Goal: Information Seeking & Learning: Learn about a topic

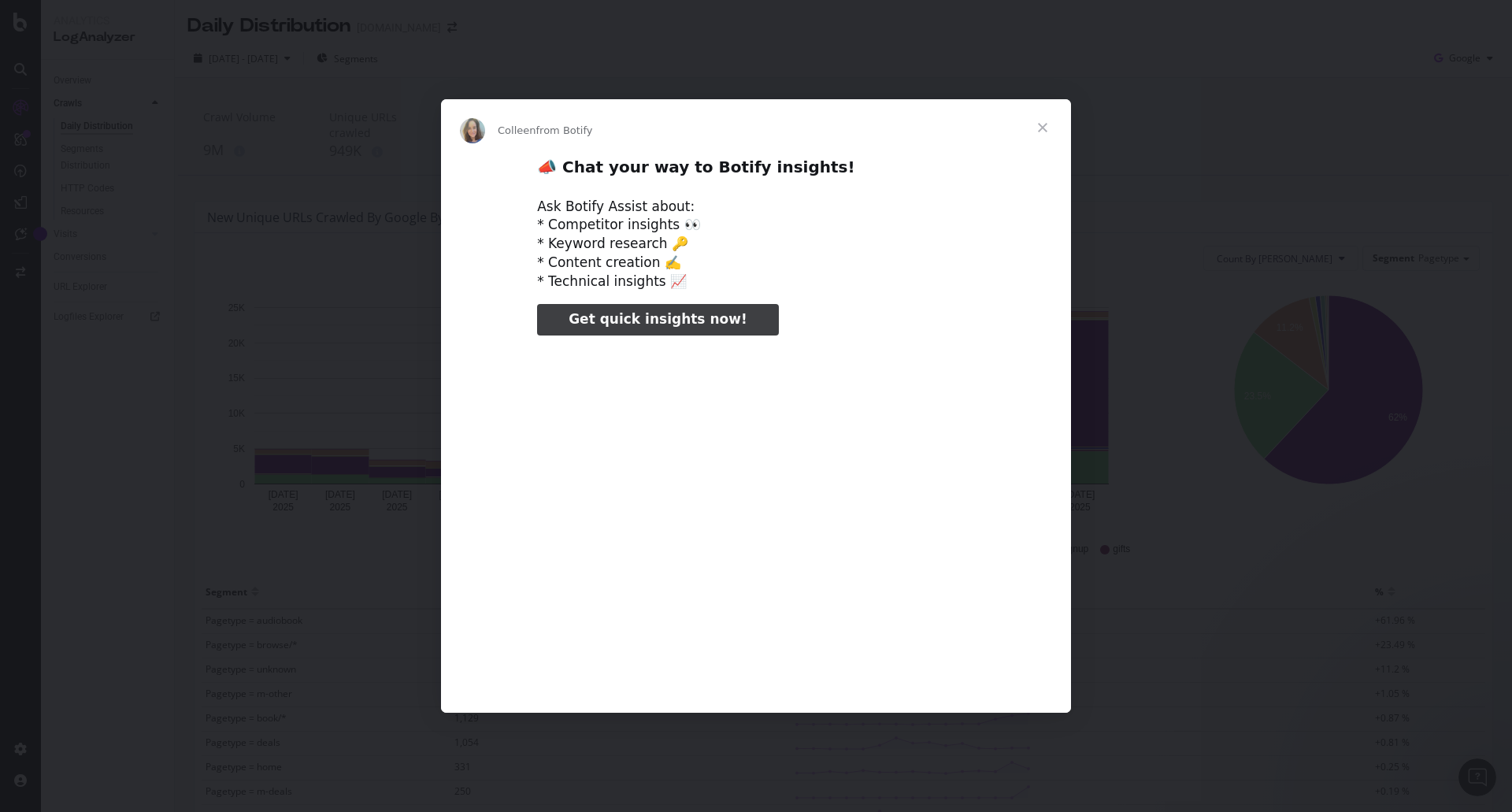
type input "133775"
click at [1053, 122] on span "Close" at bounding box center [1043, 127] width 56 height 56
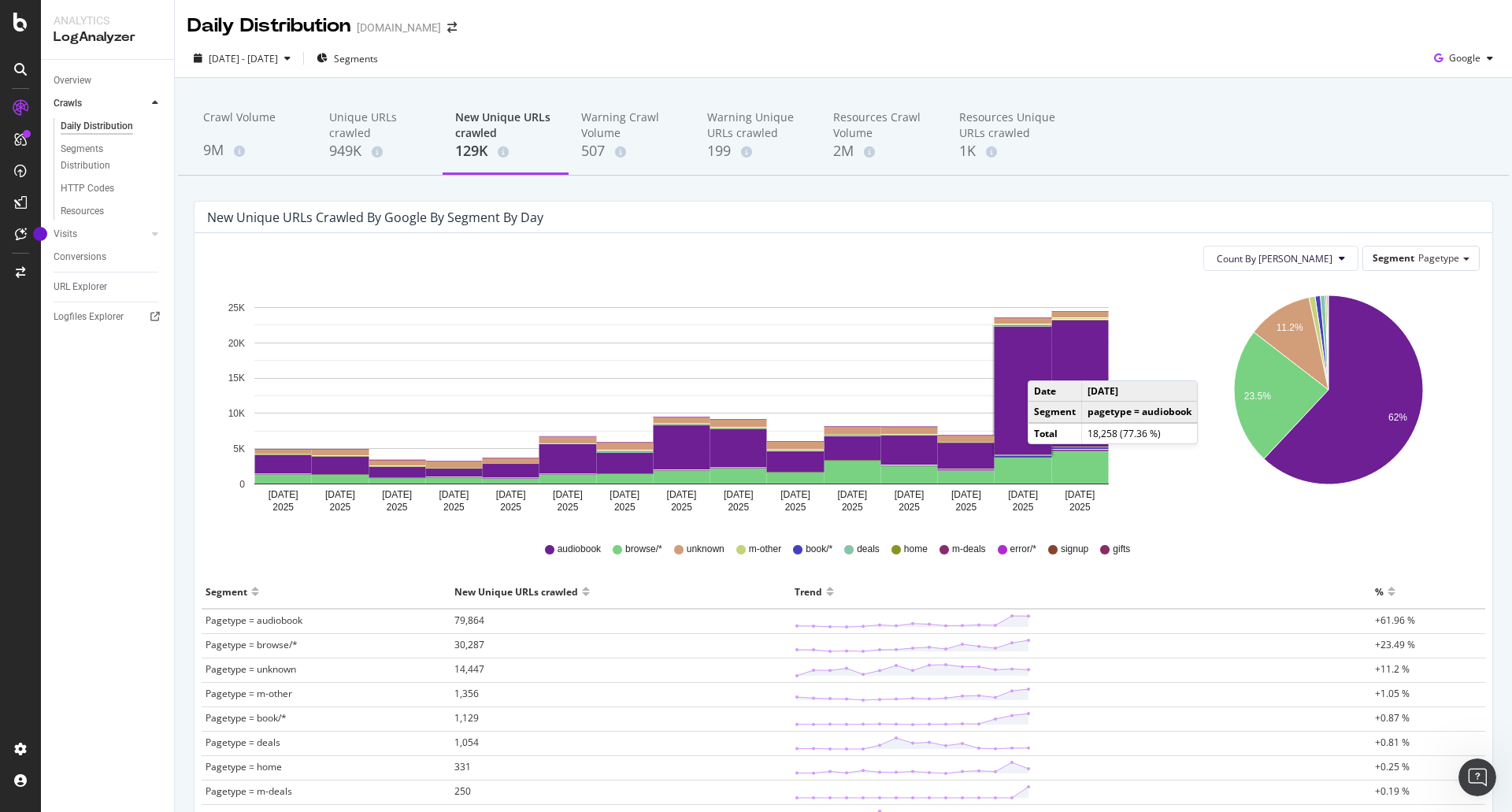
click at [1043, 364] on rect "A chart." at bounding box center [1024, 391] width 57 height 128
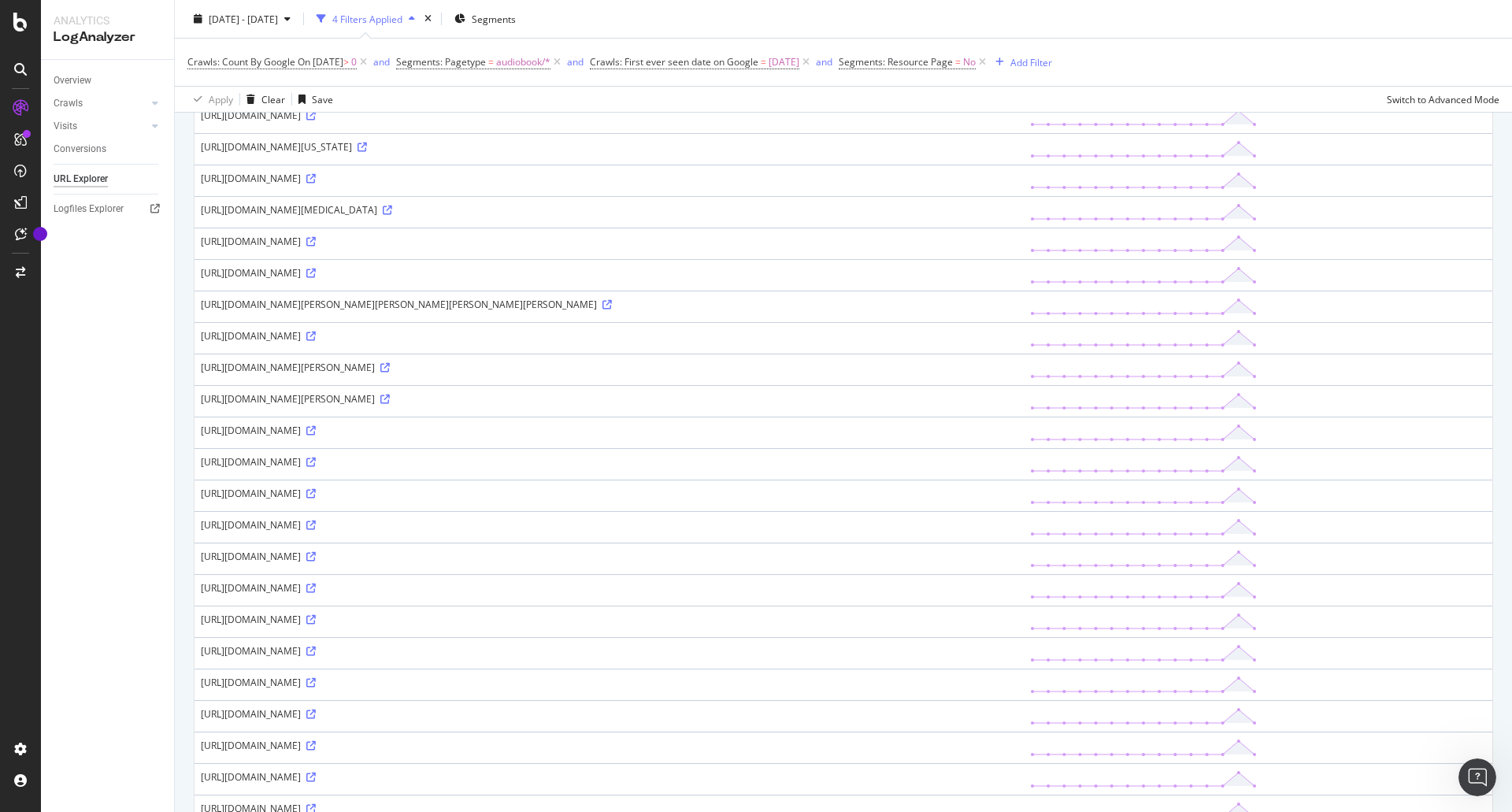
scroll to position [551, 0]
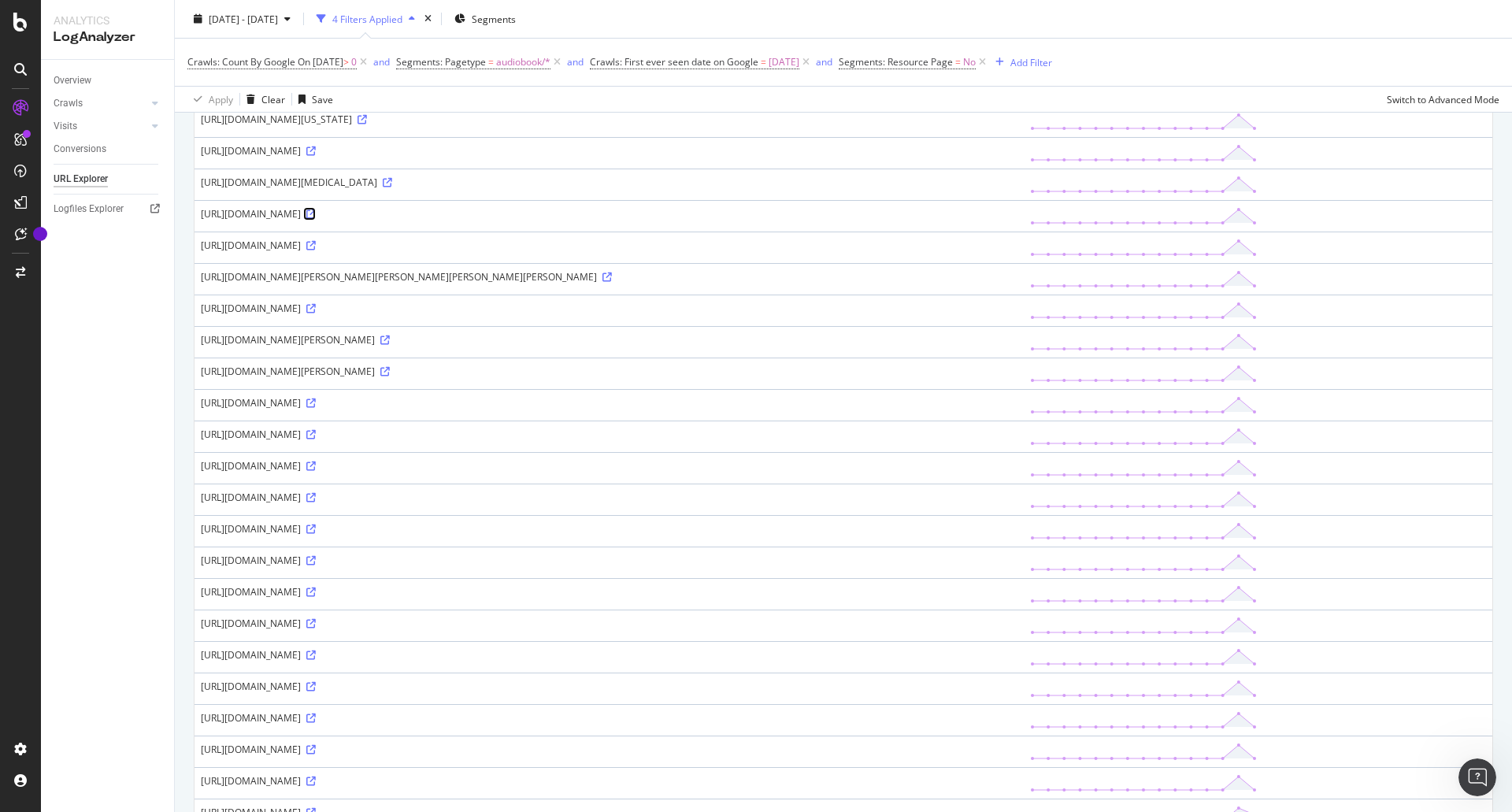
click at [316, 219] on icon at bounding box center [311, 214] width 10 height 10
click at [316, 408] on icon at bounding box center [311, 403] width 10 height 10
